Goal: Find specific page/section: Find specific page/section

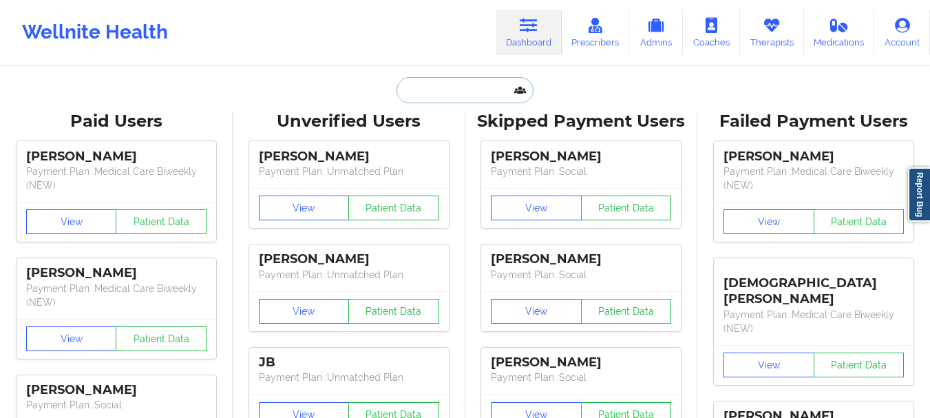
click at [486, 92] on input "text" at bounding box center [465, 90] width 136 height 26
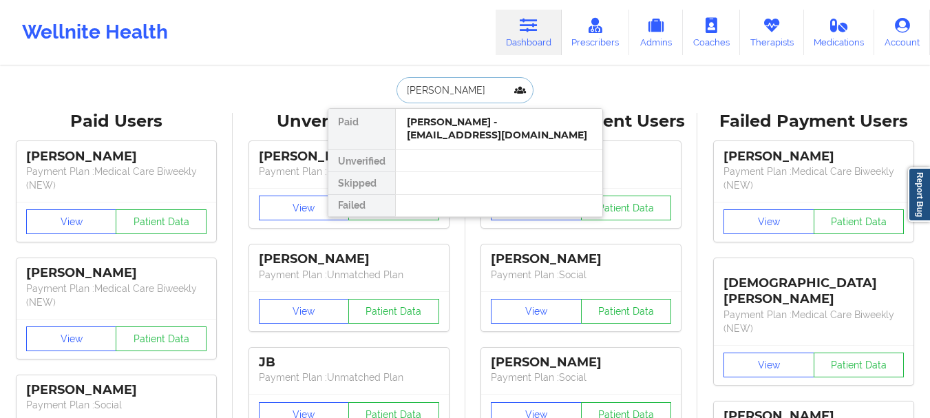
type input "[PERSON_NAME]"
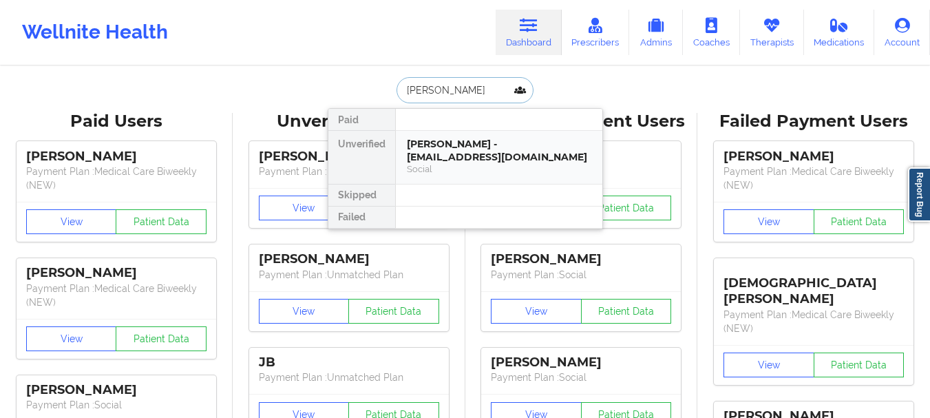
click at [461, 140] on div "[PERSON_NAME] - [EMAIL_ADDRESS][DOMAIN_NAME]" at bounding box center [499, 150] width 185 height 25
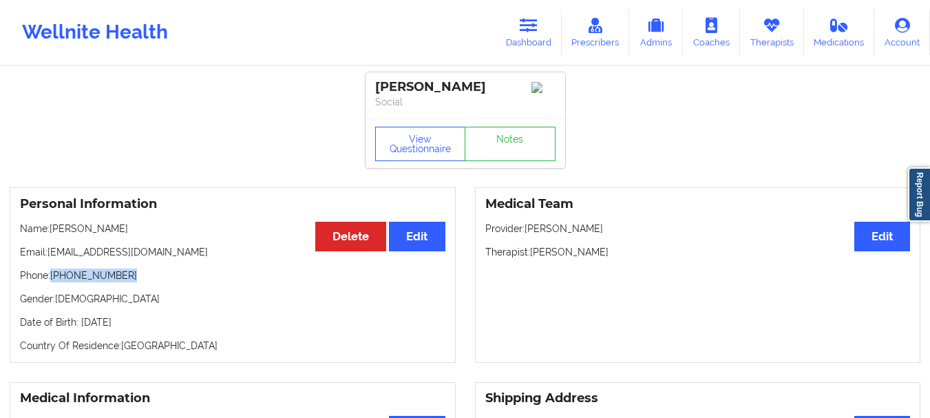
drag, startPoint x: 123, startPoint y: 282, endPoint x: 54, endPoint y: 273, distance: 68.9
click at [54, 273] on p "Phone: [PHONE_NUMBER]" at bounding box center [233, 276] width 426 height 14
copy p "[PHONE_NUMBER]"
click at [498, 39] on div "Wellnite Health Dashboard Prescribers Admins Coaches Therapists Medications Acc…" at bounding box center [465, 32] width 930 height 55
click at [519, 39] on link "Dashboard" at bounding box center [529, 32] width 66 height 45
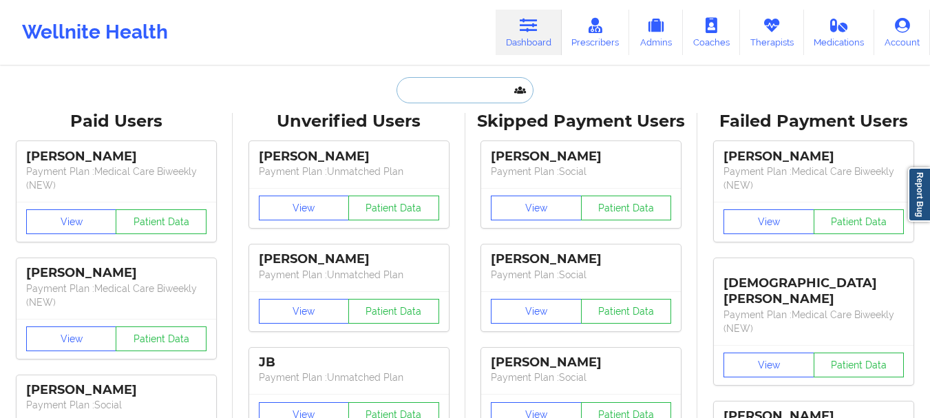
click at [428, 96] on input "text" at bounding box center [465, 90] width 136 height 26
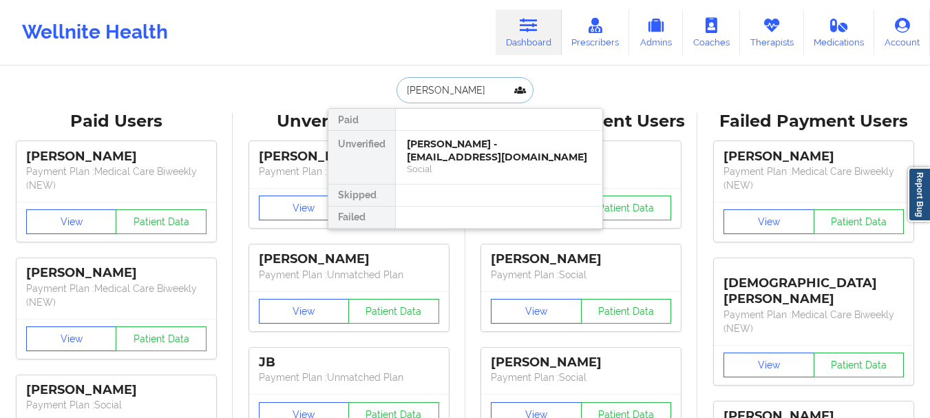
type input "[PERSON_NAME]"
click at [444, 147] on div "Todd Fiquette - [EMAIL_ADDRESS][DOMAIN_NAME]" at bounding box center [499, 150] width 185 height 25
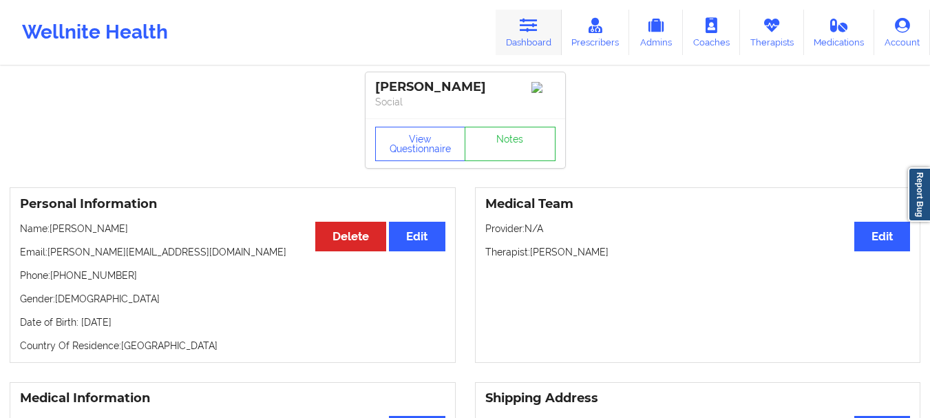
click at [517, 40] on link "Dashboard" at bounding box center [529, 32] width 66 height 45
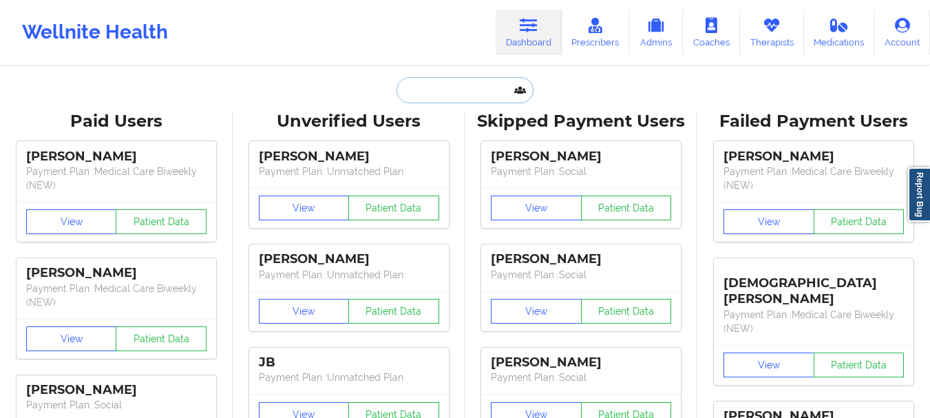
click at [430, 82] on input "text" at bounding box center [465, 90] width 136 height 26
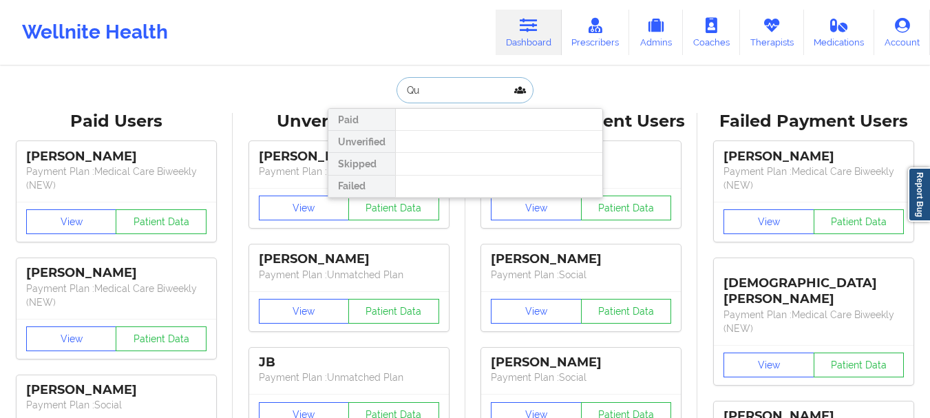
type input "Q"
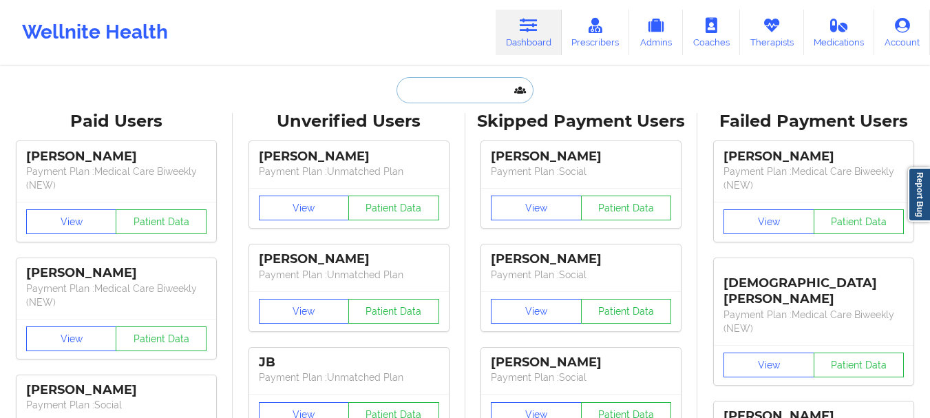
paste input "[EMAIL_ADDRESS][DOMAIN_NAME]"
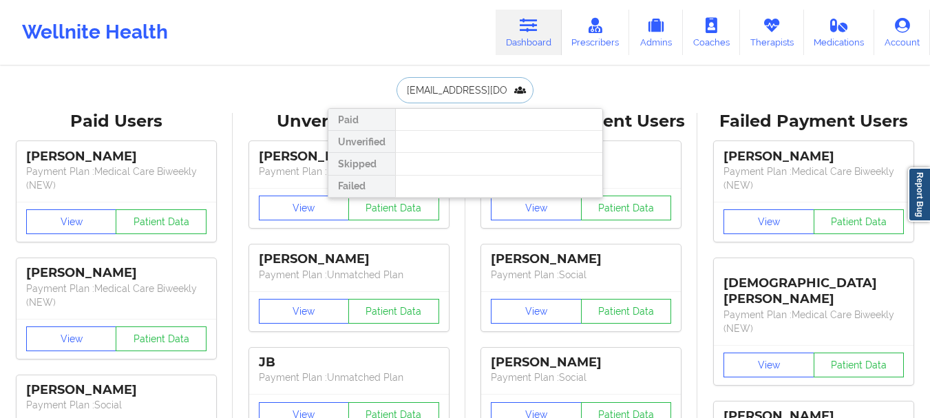
click at [486, 93] on input "[EMAIL_ADDRESS][DOMAIN_NAME]" at bounding box center [465, 90] width 136 height 26
click at [483, 94] on input "[EMAIL_ADDRESS][DOMAIN_NAME]" at bounding box center [465, 90] width 136 height 26
type input "jenquick23@.com"
click at [483, 94] on input "jenquick23@.com" at bounding box center [465, 90] width 136 height 26
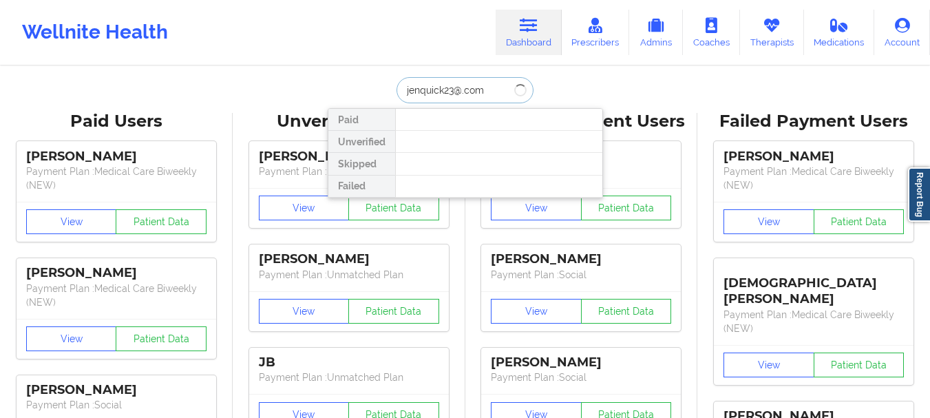
click at [483, 94] on input "jenquick23@.com" at bounding box center [465, 90] width 136 height 26
click at [452, 91] on input "[PERSON_NAME]" at bounding box center [465, 90] width 136 height 26
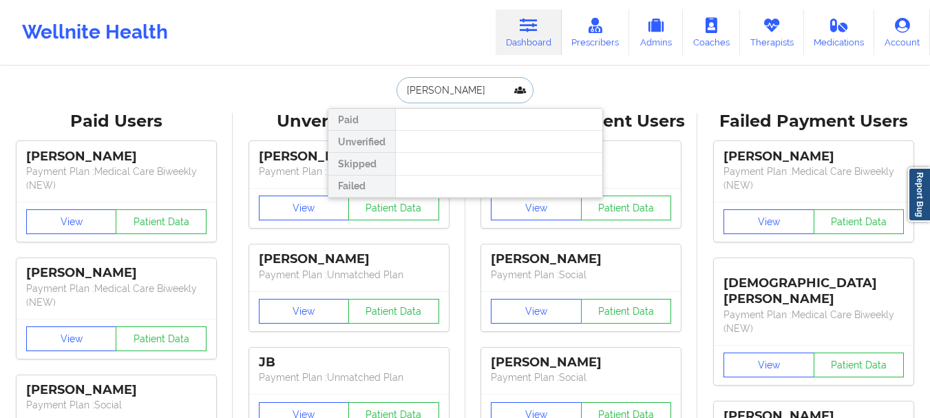
click at [450, 91] on input "[PERSON_NAME]" at bounding box center [465, 90] width 136 height 26
type input "[PERSON_NAME]"
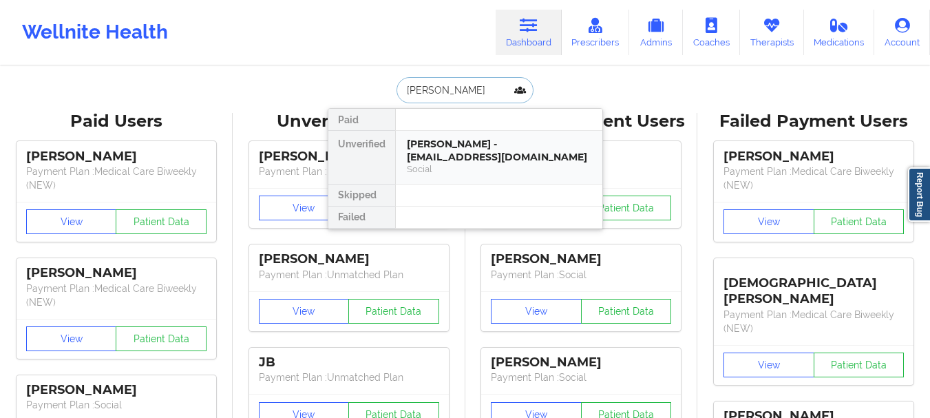
click at [461, 143] on div "[PERSON_NAME] - [EMAIL_ADDRESS][DOMAIN_NAME]" at bounding box center [499, 150] width 185 height 25
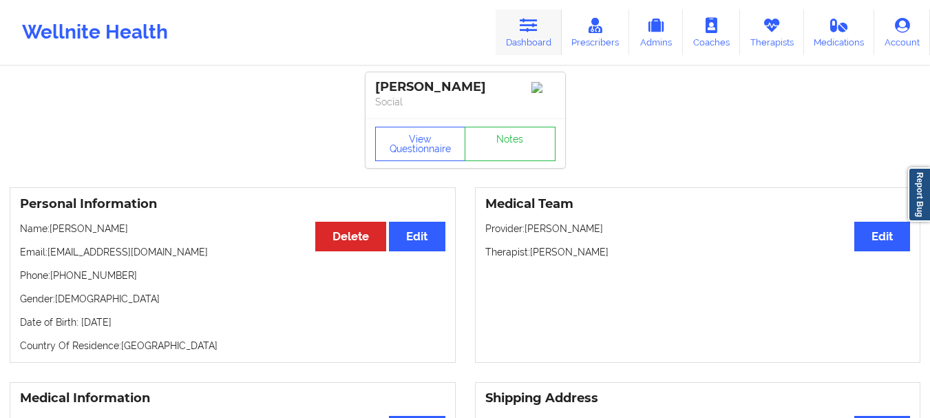
click at [538, 26] on icon at bounding box center [529, 25] width 18 height 15
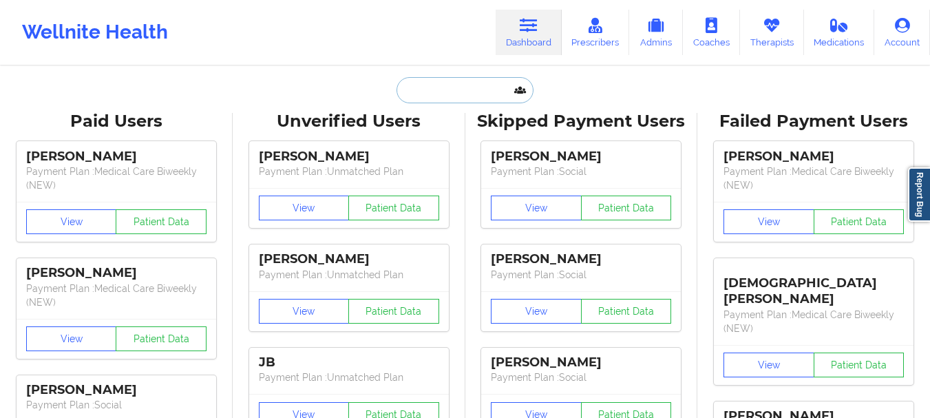
click at [473, 98] on input "text" at bounding box center [465, 90] width 136 height 26
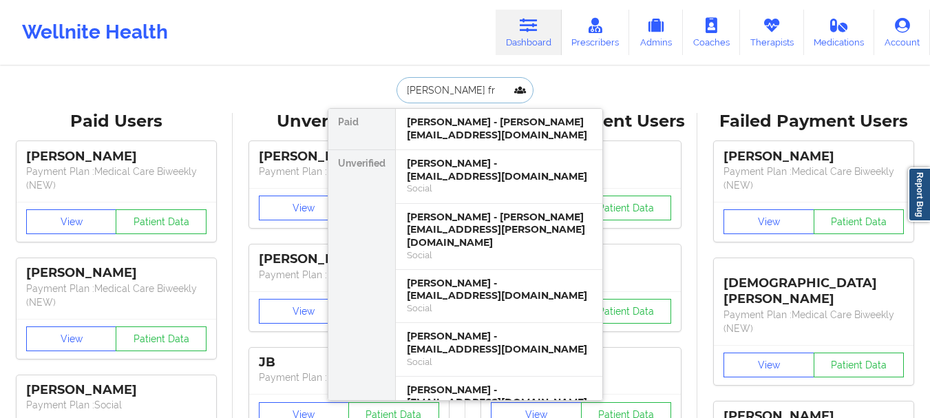
type input "[PERSON_NAME] fro"
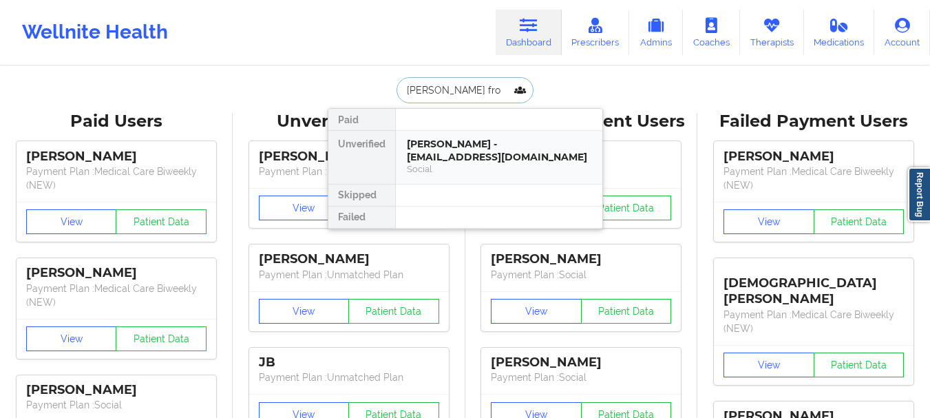
click at [463, 135] on div "[PERSON_NAME] - [EMAIL_ADDRESS][DOMAIN_NAME] Social" at bounding box center [499, 157] width 207 height 53
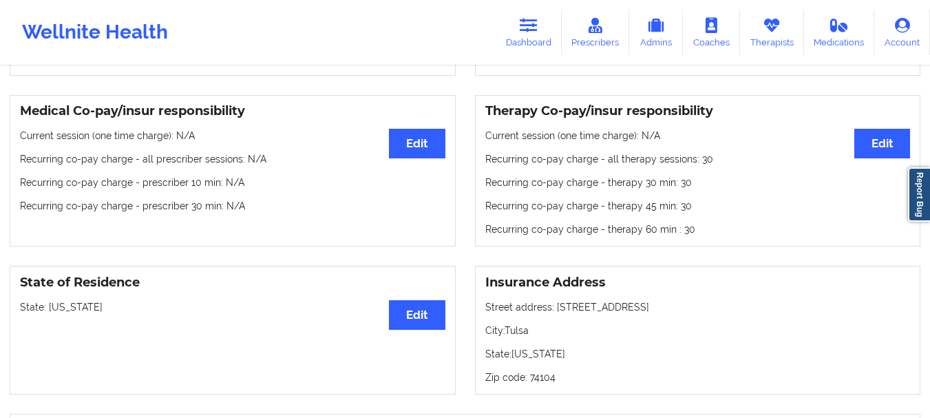
scroll to position [393, 0]
